Goal: Subscribe to service/newsletter

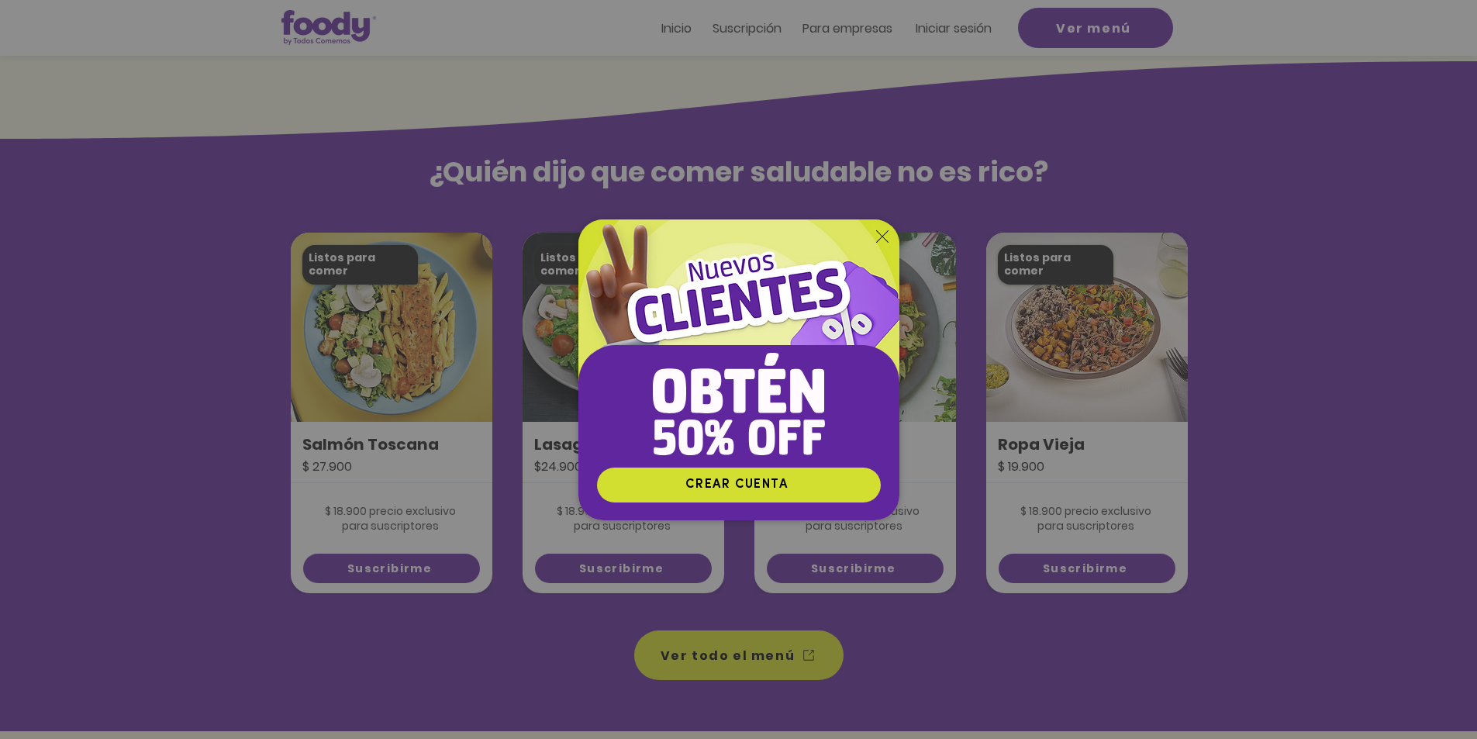
click at [879, 233] on icon "Volver al sitio" at bounding box center [882, 236] width 12 height 12
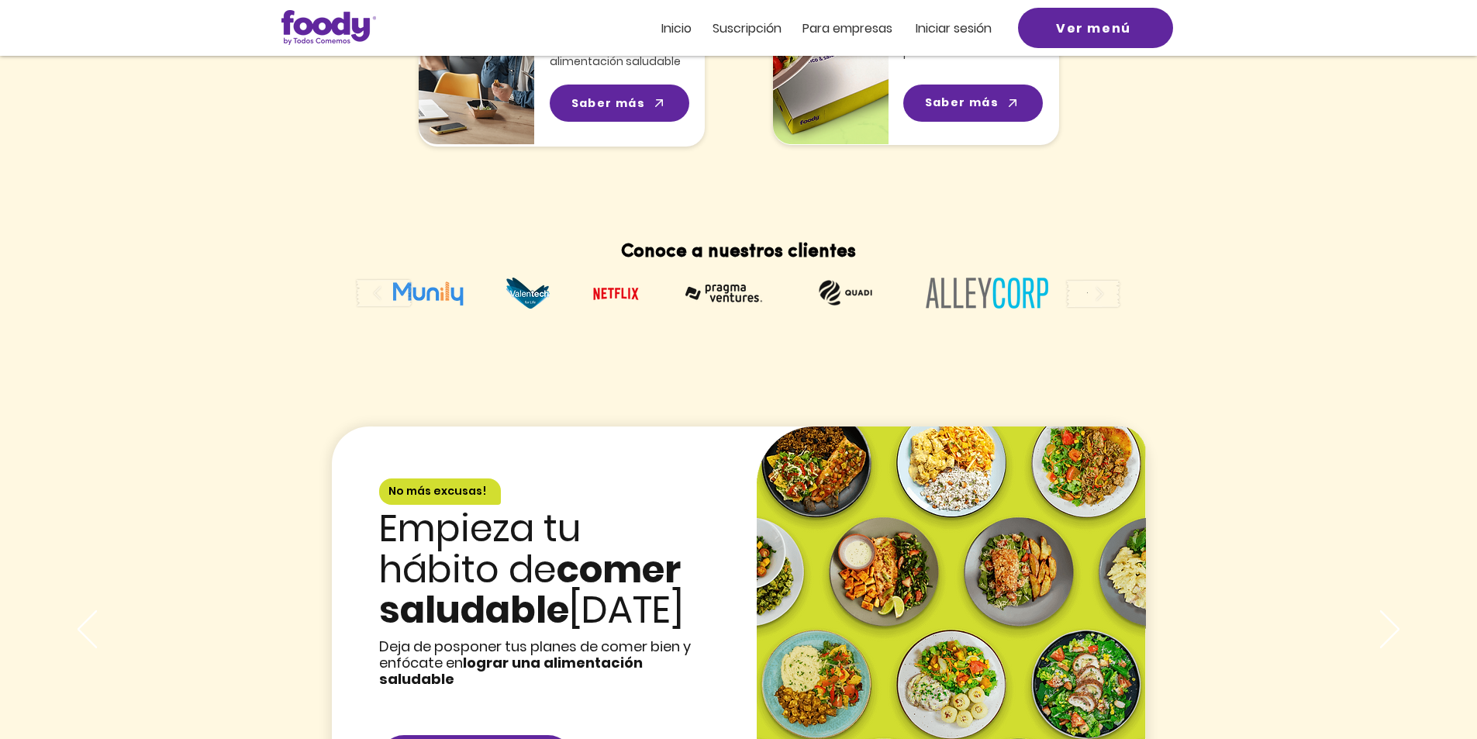
scroll to position [1784, 0]
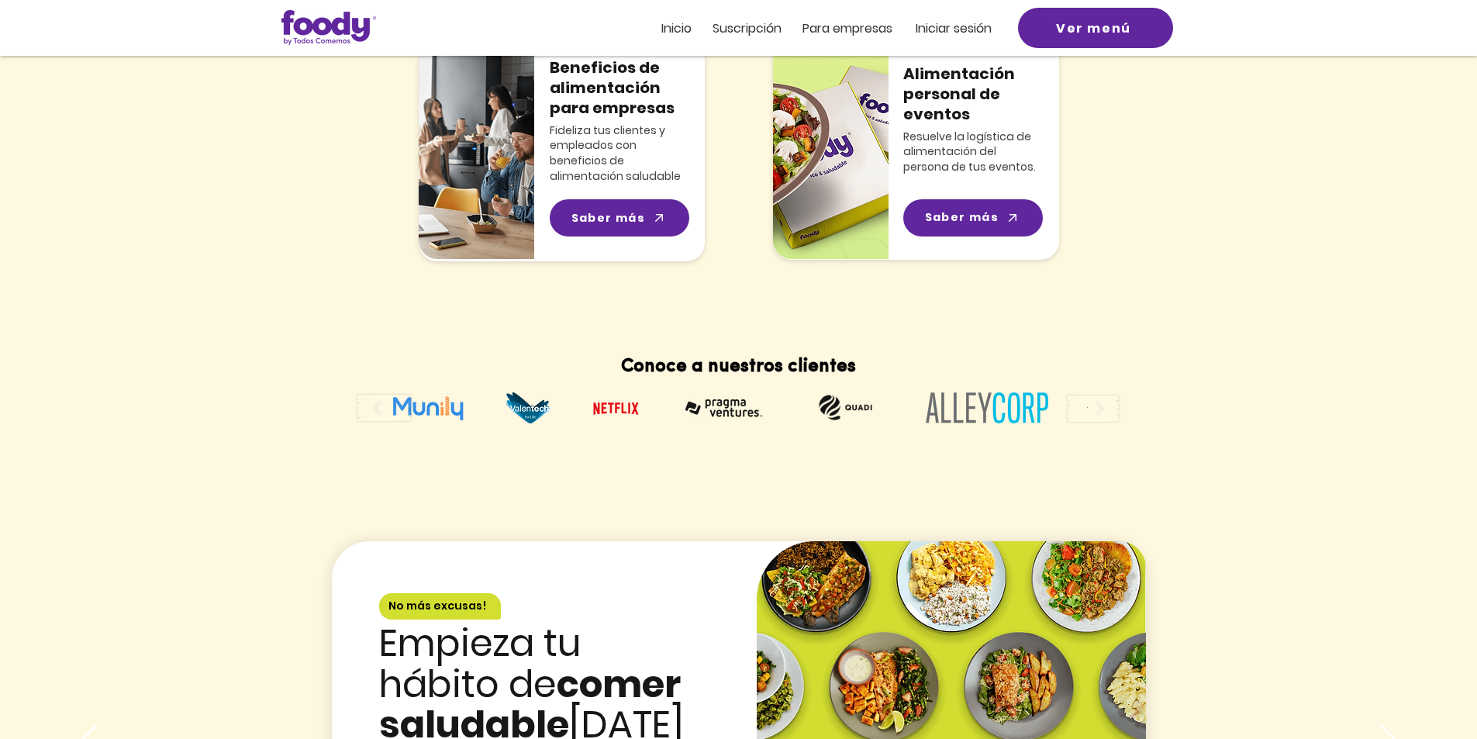
click at [736, 19] on h2 "Suscripción" at bounding box center [751, 27] width 76 height 17
click at [740, 25] on span "Suscripción" at bounding box center [747, 28] width 69 height 18
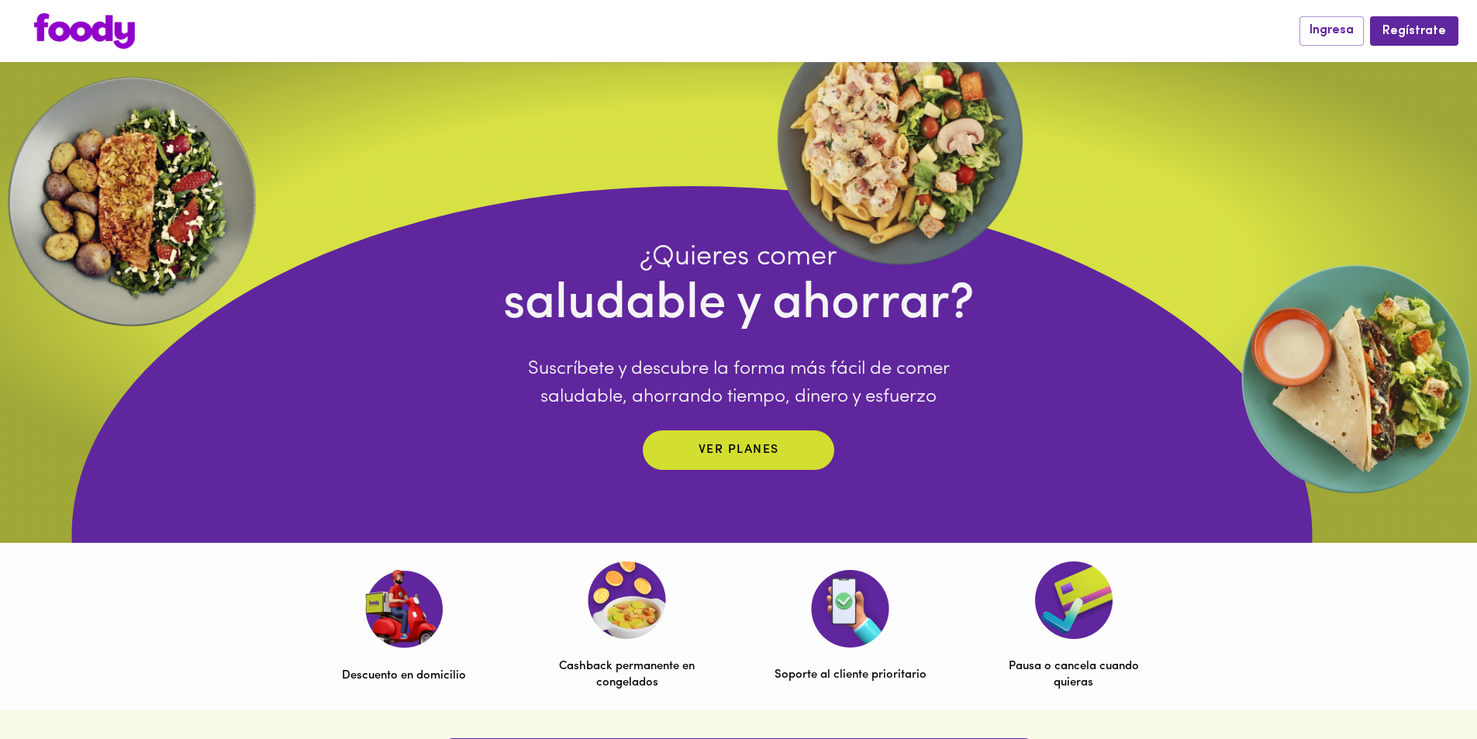
click at [12, 1] on div "Ingresa Regístrate" at bounding box center [738, 31] width 1477 height 62
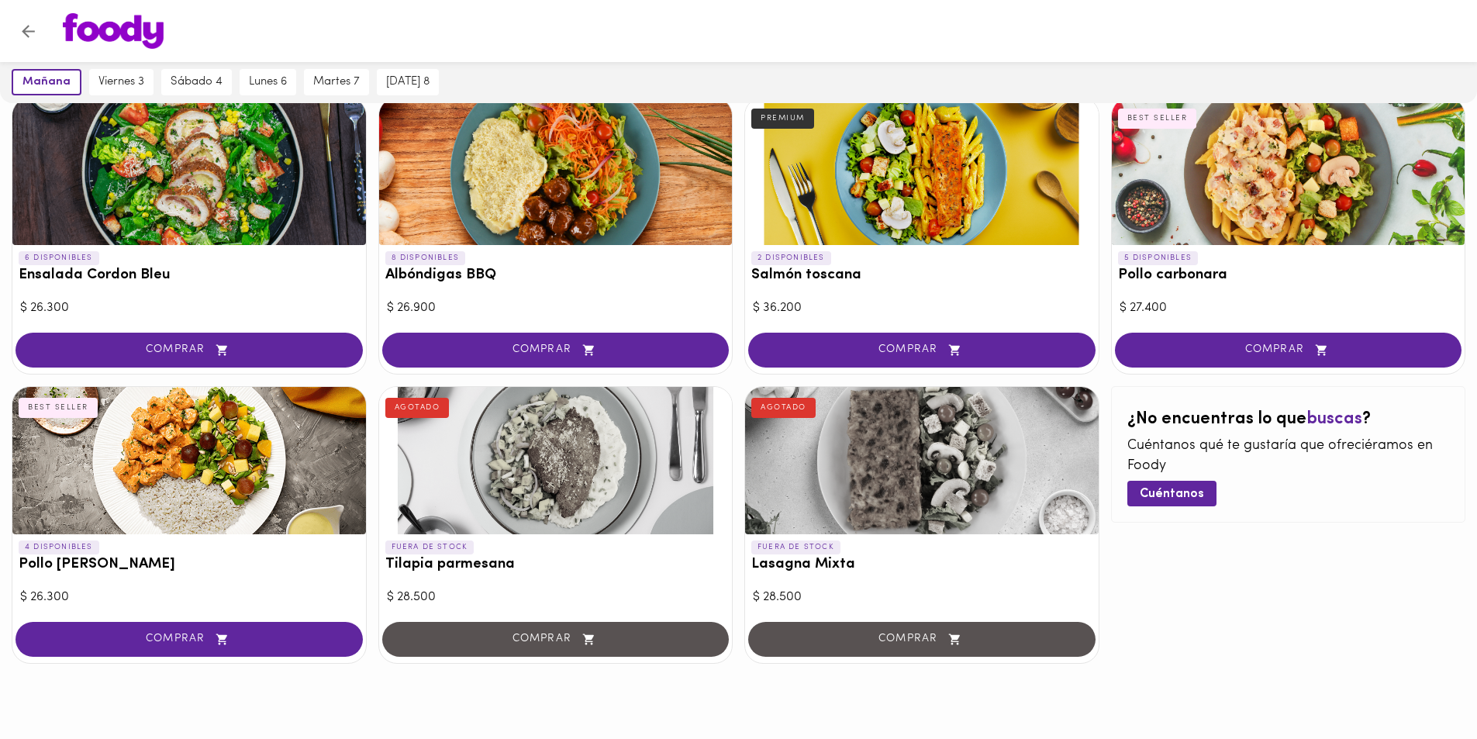
scroll to position [727, 0]
